Goal: Task Accomplishment & Management: Complete application form

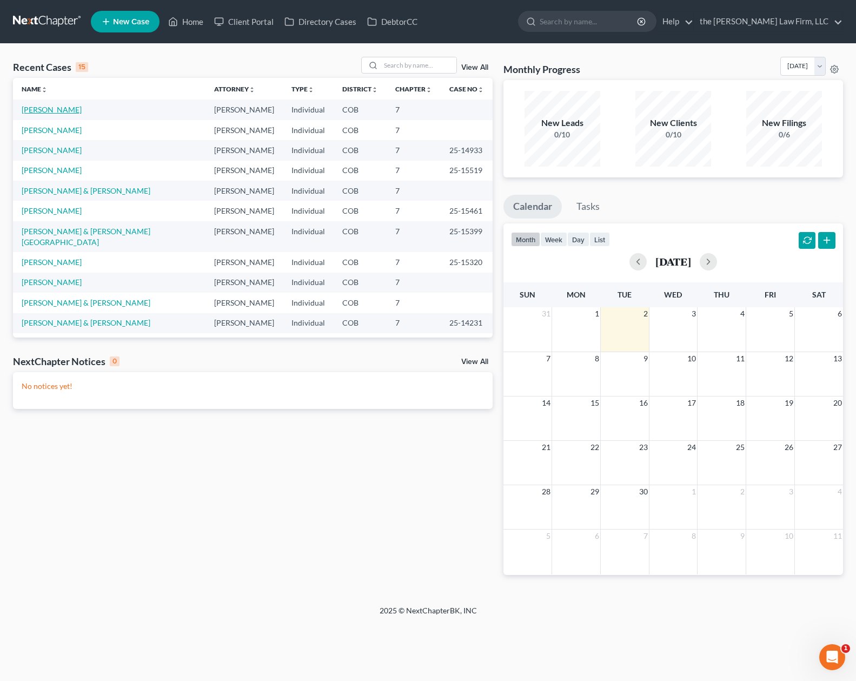
click at [50, 111] on link "[PERSON_NAME]" at bounding box center [52, 109] width 60 height 9
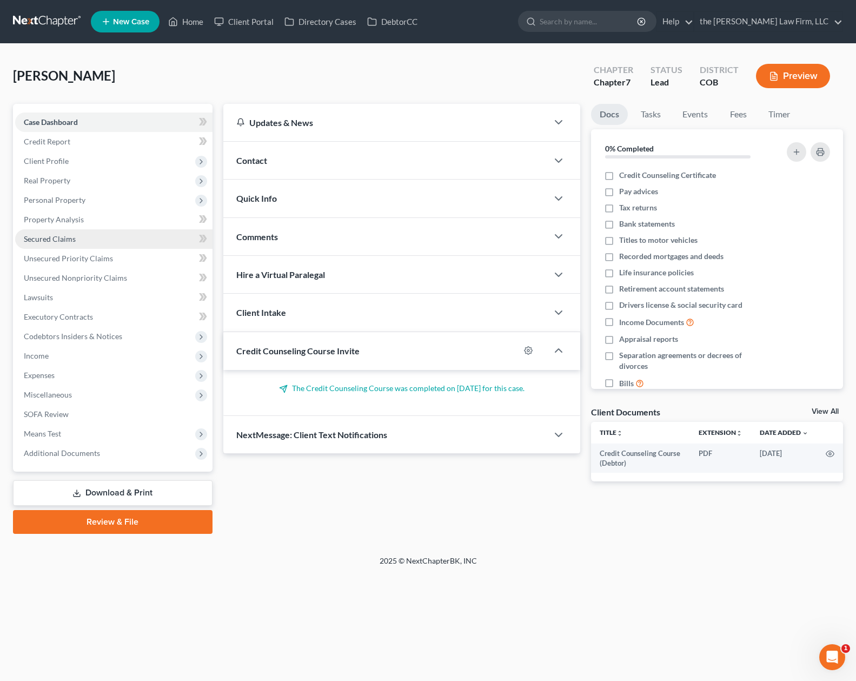
click at [75, 244] on link "Secured Claims" at bounding box center [113, 238] width 197 height 19
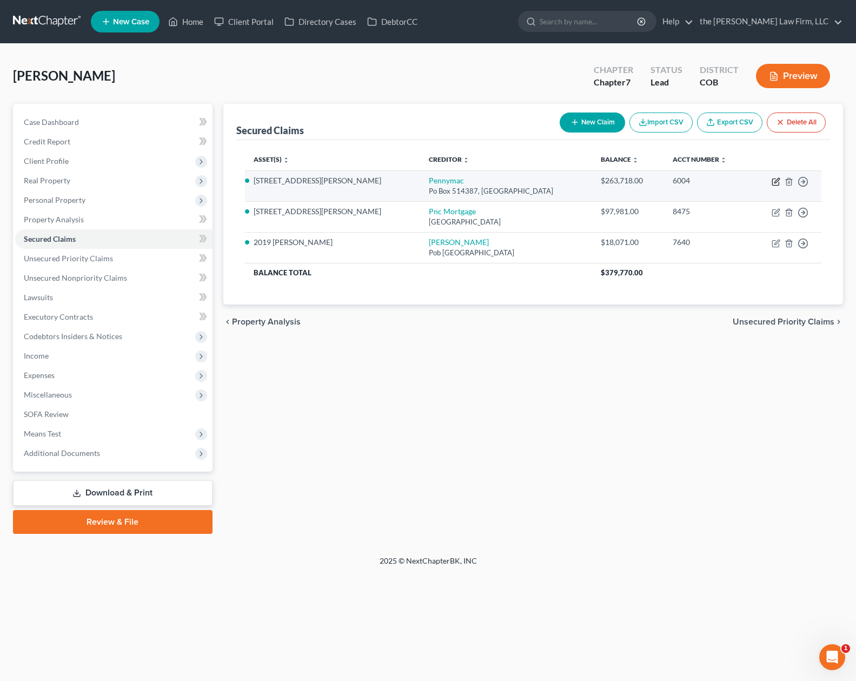
click at [773, 178] on icon "button" at bounding box center [776, 181] width 9 height 9
select select "4"
select select "5"
select select "0"
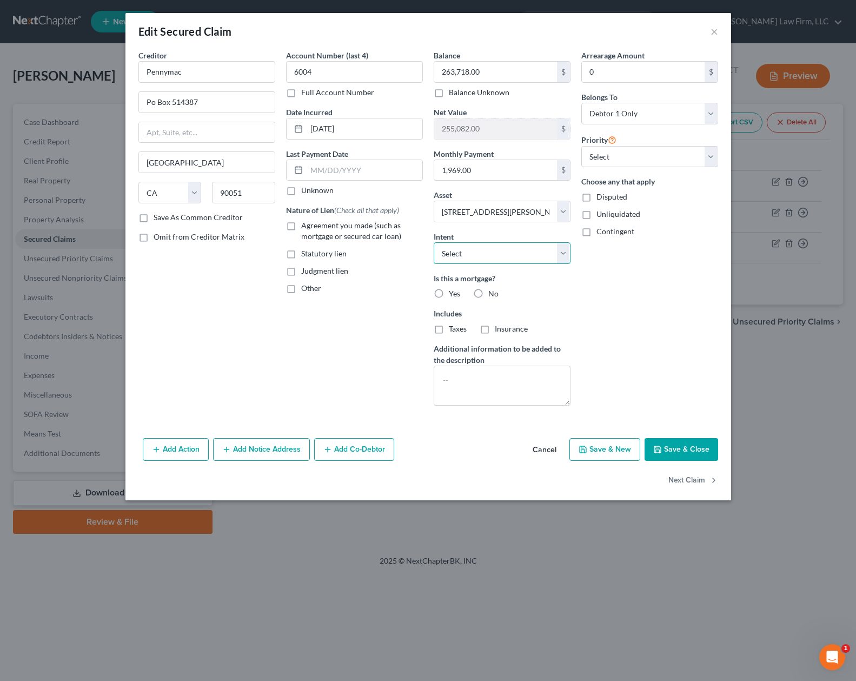
click at [561, 256] on select "Select Surrender Redeem Reaffirm Avoid Other" at bounding box center [502, 253] width 137 height 22
select select "4"
click at [434, 242] on select "Select Surrender Redeem Reaffirm Avoid Other" at bounding box center [502, 253] width 137 height 22
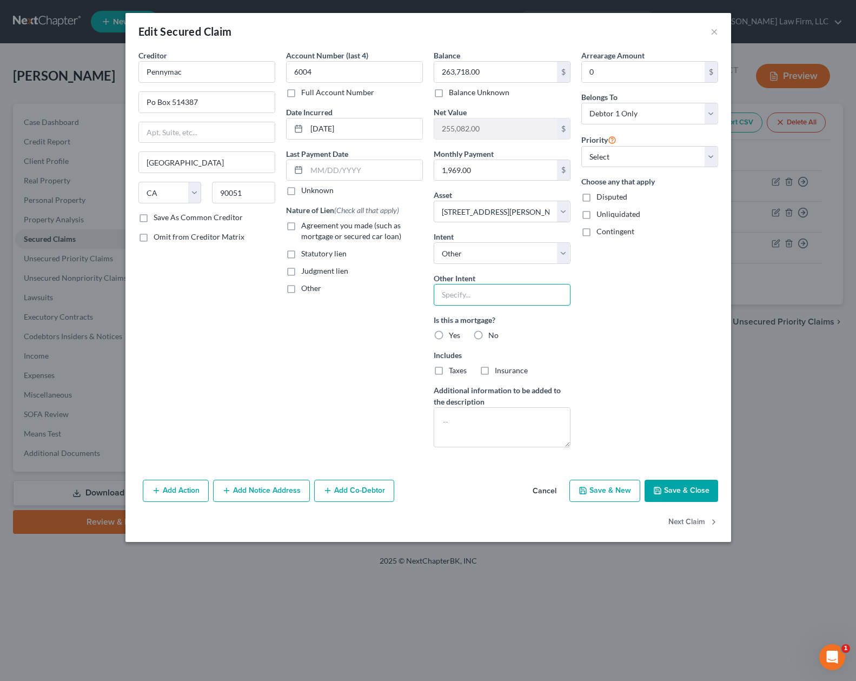
click at [518, 294] on input "text" at bounding box center [502, 295] width 137 height 22
type input "retain and pay pursuant to contract"
click at [449, 336] on label "Yes" at bounding box center [454, 335] width 11 height 11
click at [453, 336] on input "Yes" at bounding box center [456, 333] width 7 height 7
radio input "true"
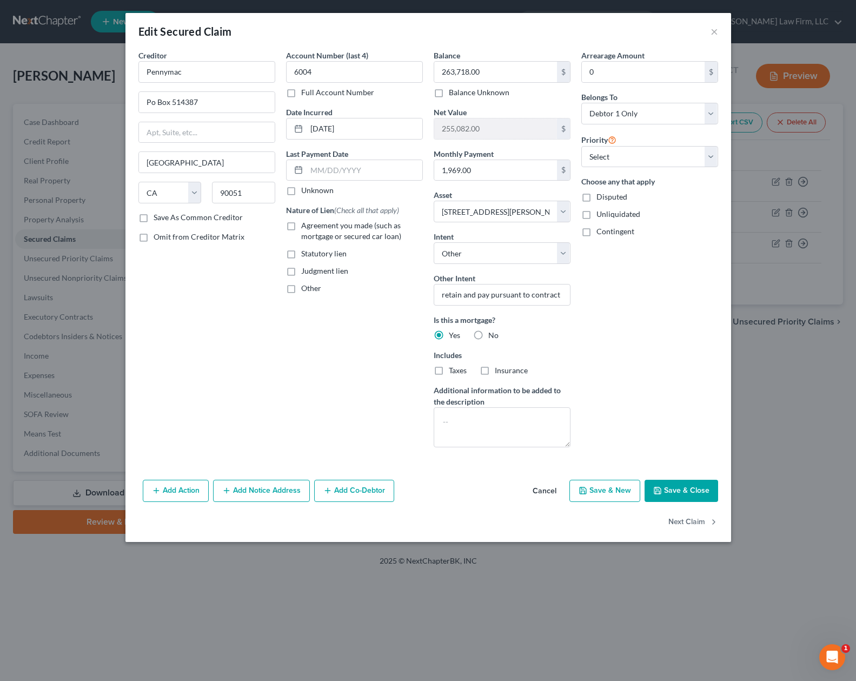
drag, startPoint x: 440, startPoint y: 370, endPoint x: 486, endPoint y: 374, distance: 46.1
click at [449, 369] on label "Taxes" at bounding box center [458, 370] width 18 height 11
click at [453, 369] on input "Taxes" at bounding box center [456, 368] width 7 height 7
checkbox input "true"
click at [495, 372] on label "Insurance" at bounding box center [511, 370] width 33 height 11
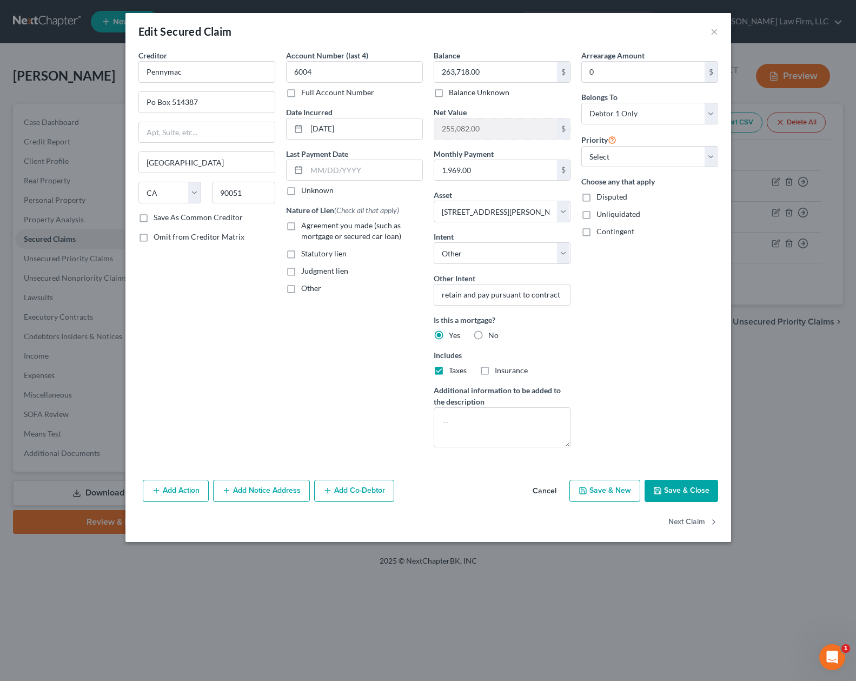
click at [499, 372] on input "Insurance" at bounding box center [502, 368] width 7 height 7
checkbox input "true"
click at [690, 520] on button "Next Claim" at bounding box center [693, 522] width 50 height 23
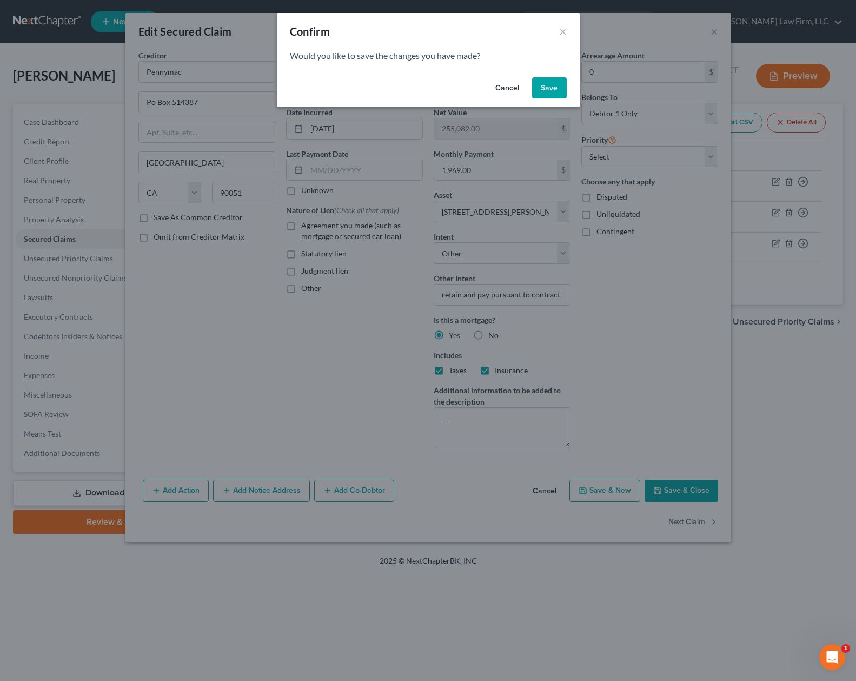
click at [560, 86] on button "Save" at bounding box center [549, 88] width 35 height 22
select select
select select "36"
select select "0"
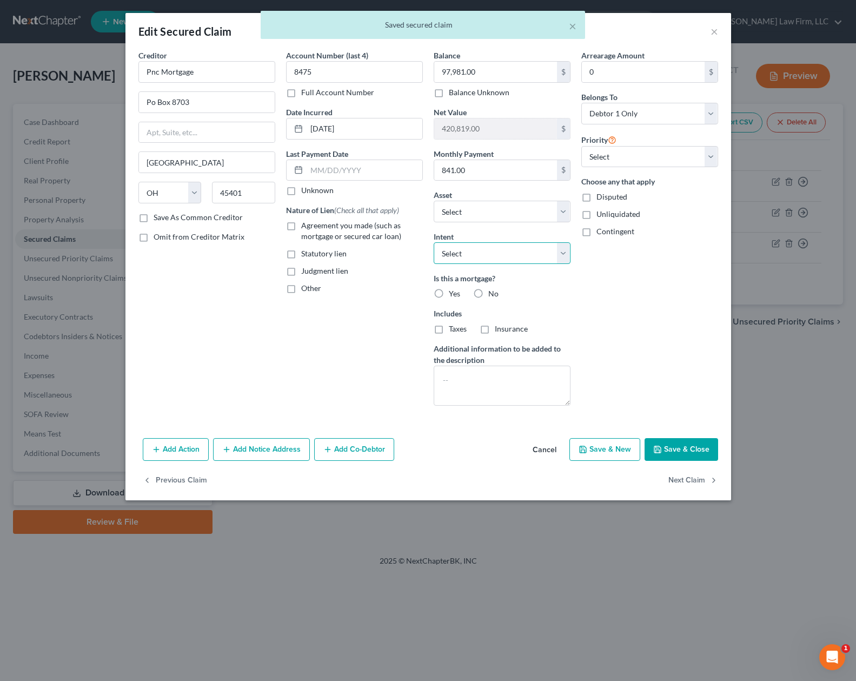
click at [562, 250] on select "Select Surrender Redeem Reaffirm Avoid Other" at bounding box center [502, 253] width 137 height 22
select select "4"
click at [434, 242] on select "Select Surrender Redeem Reaffirm Avoid Other" at bounding box center [502, 253] width 137 height 22
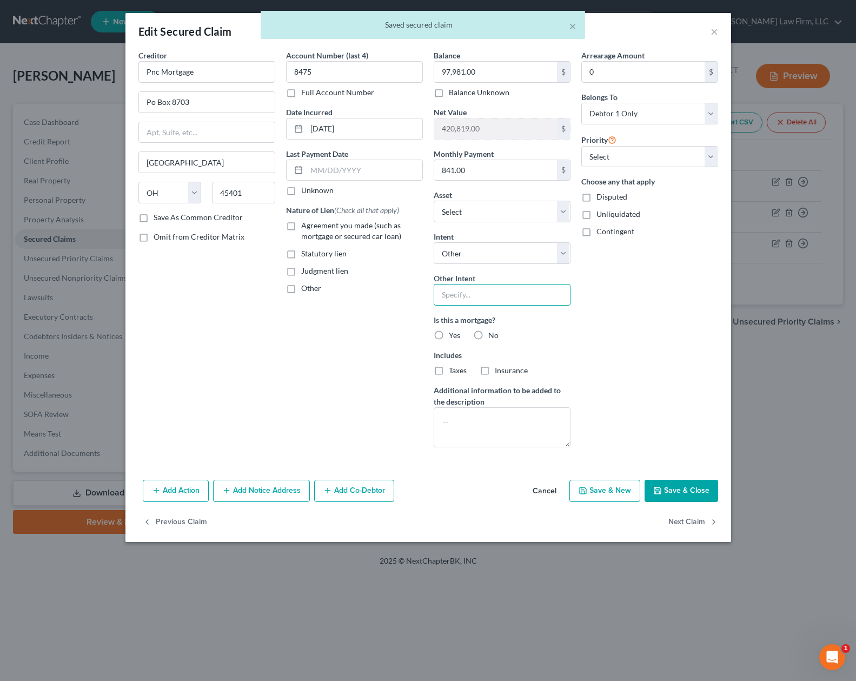
click at [508, 294] on input "text" at bounding box center [502, 295] width 137 height 22
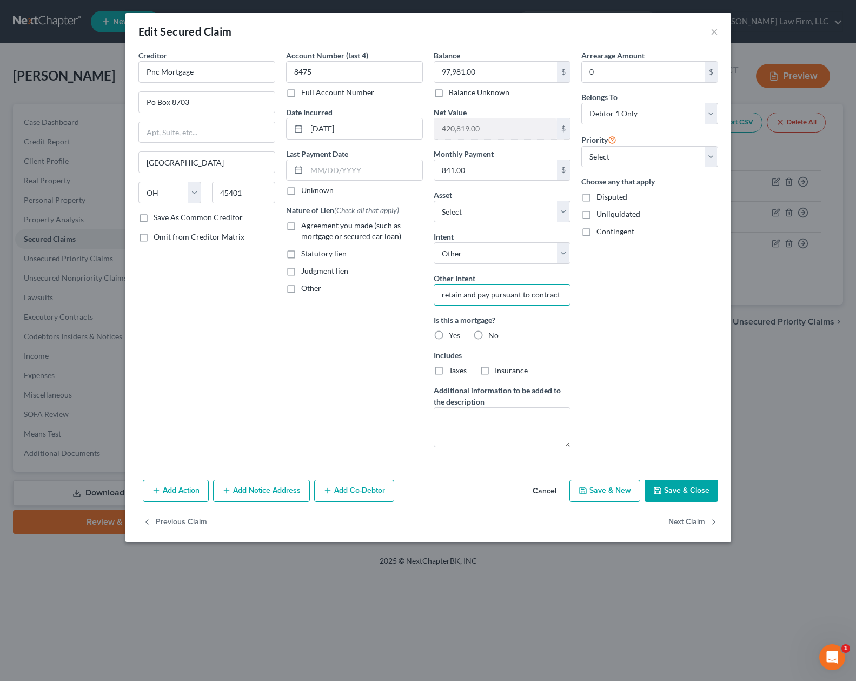
type input "retain and pay pursuant to contract"
click at [449, 336] on label "Yes" at bounding box center [454, 335] width 11 height 11
click at [453, 336] on input "Yes" at bounding box center [456, 333] width 7 height 7
radio input "true"
click at [678, 488] on button "Save & Close" at bounding box center [682, 491] width 74 height 23
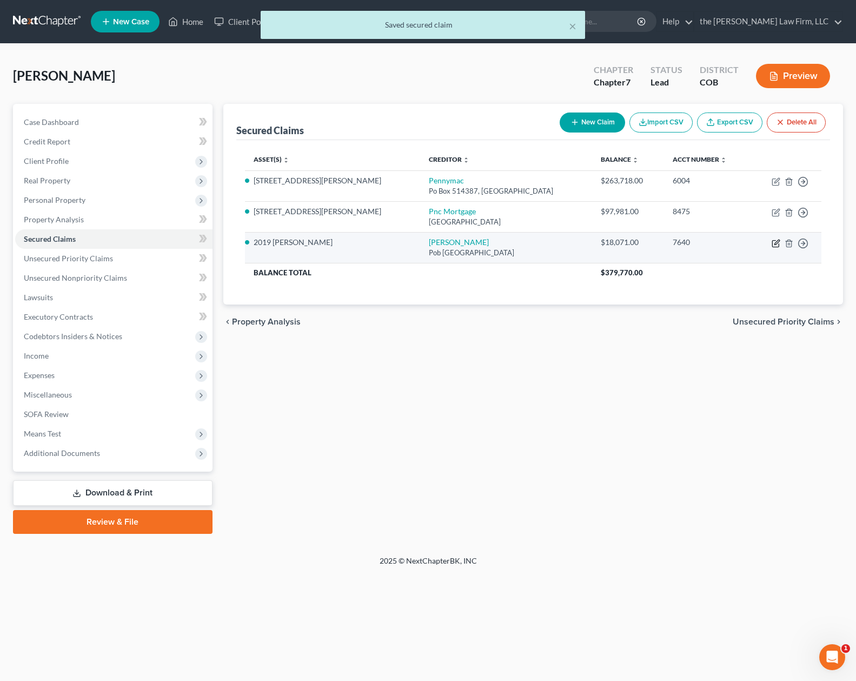
click at [774, 244] on icon "button" at bounding box center [776, 242] width 5 height 5
select select "45"
select select "4"
select select "0"
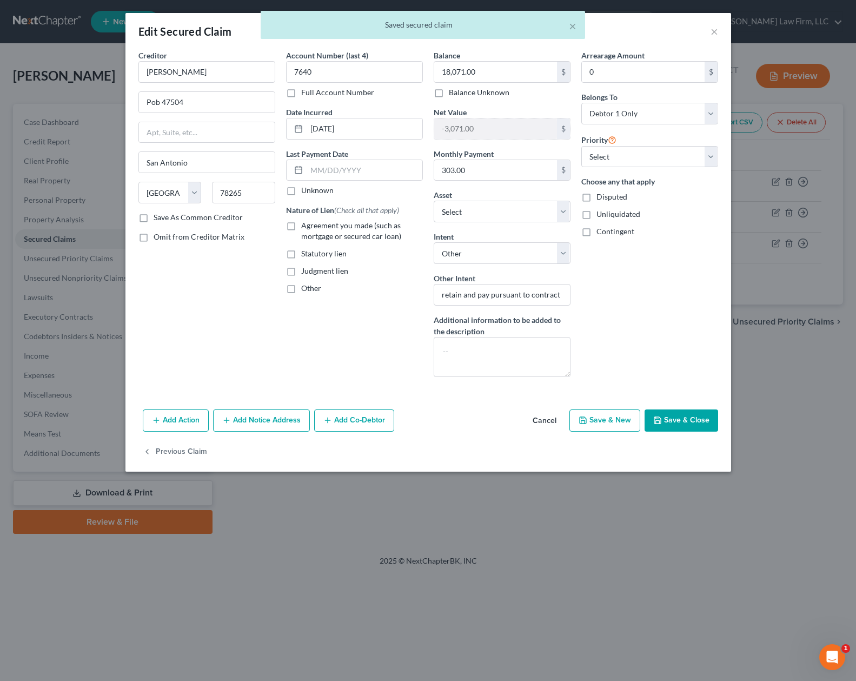
click at [703, 424] on button "Save & Close" at bounding box center [682, 420] width 74 height 23
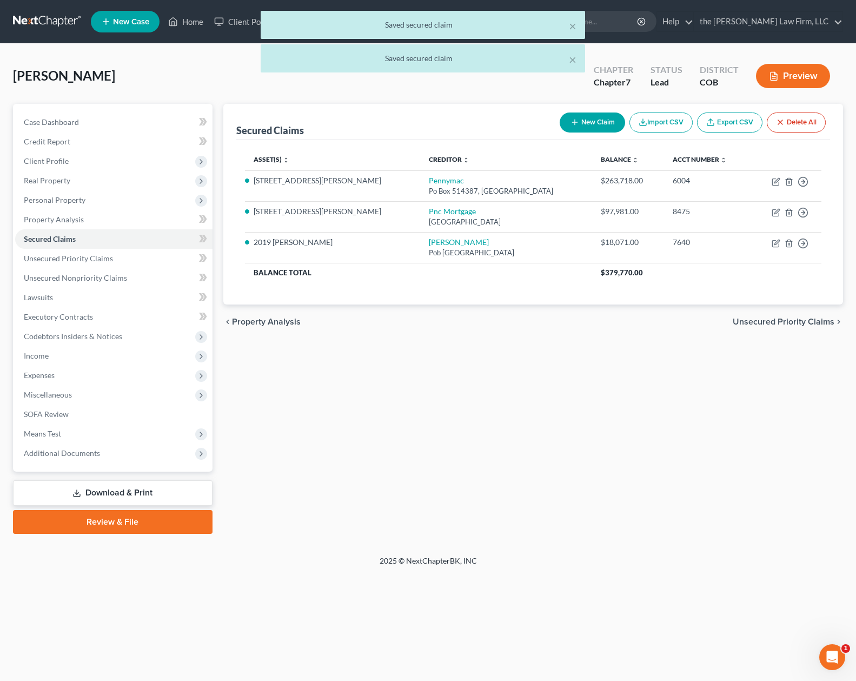
click at [476, 482] on div "Secured Claims New Claim Import CSV Export CSV Delete All Asset(s) expand_more …" at bounding box center [533, 319] width 631 height 430
